Goal: Information Seeking & Learning: Learn about a topic

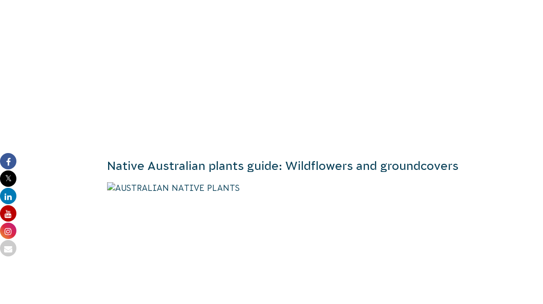
scroll to position [2116, 0]
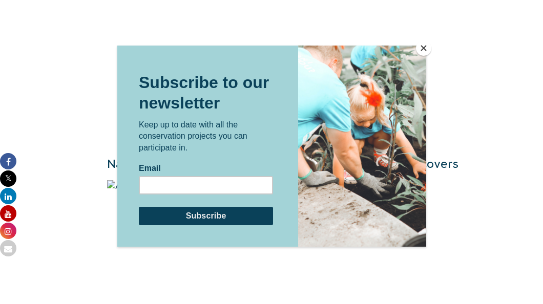
click at [423, 47] on button "Close" at bounding box center [423, 47] width 15 height 15
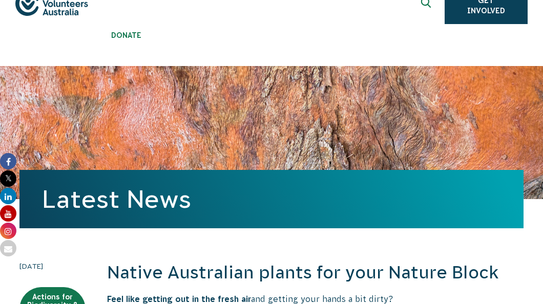
scroll to position [0, 0]
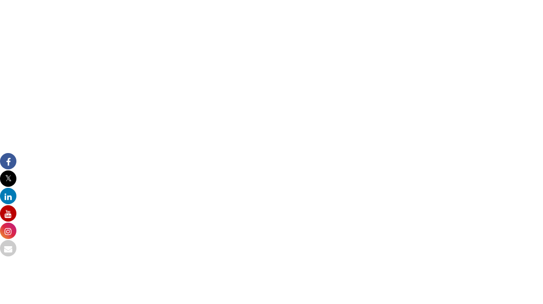
scroll to position [1485, 0]
click at [216, 174] on img at bounding box center [315, 64] width 416 height 472
click at [216, 175] on img at bounding box center [315, 64] width 416 height 472
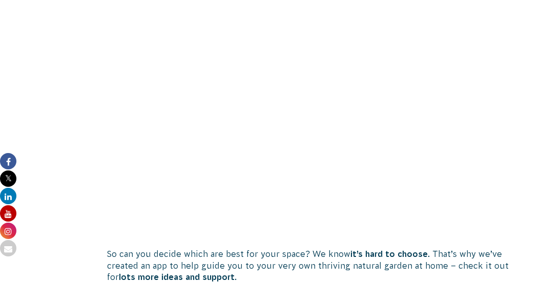
scroll to position [3124, 0]
